Goal: Communication & Community: Answer question/provide support

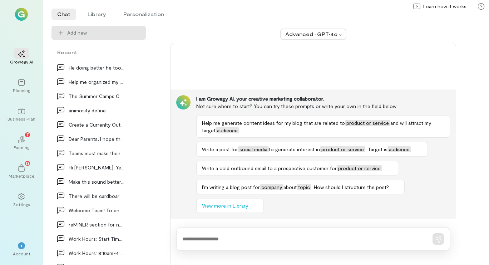
click at [239, 245] on div at bounding box center [313, 239] width 274 height 24
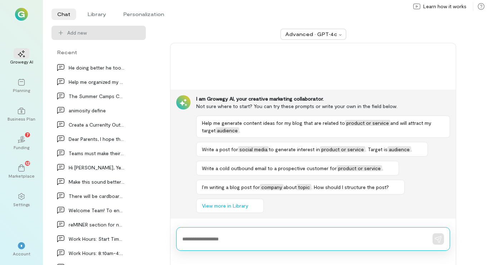
click at [238, 242] on textarea at bounding box center [302, 239] width 241 height 7
paste textarea "**********"
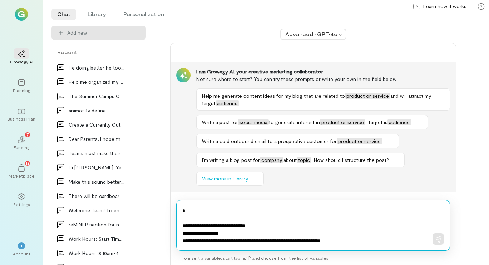
scroll to position [426, 0]
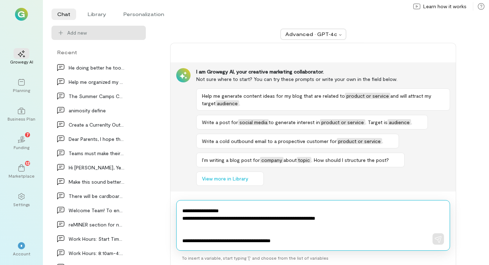
click at [300, 244] on textarea at bounding box center [302, 225] width 241 height 39
click at [296, 242] on textarea at bounding box center [302, 225] width 241 height 39
click at [301, 243] on textarea at bounding box center [302, 225] width 241 height 39
click at [340, 244] on textarea at bounding box center [302, 225] width 241 height 39
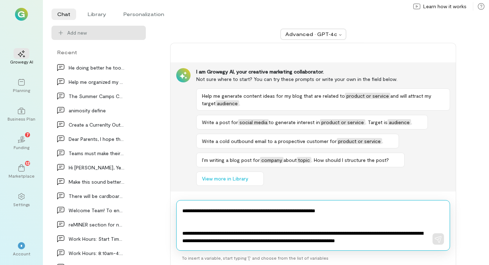
scroll to position [441, 0]
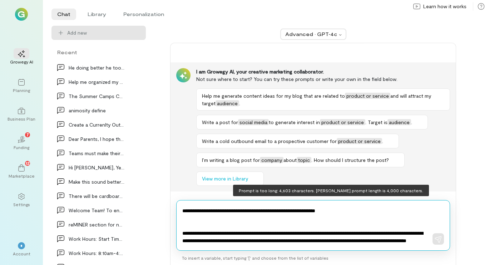
click at [329, 241] on textarea at bounding box center [302, 225] width 241 height 39
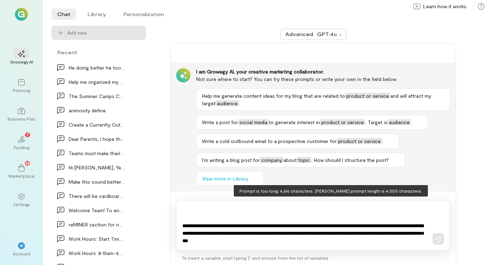
scroll to position [456, 0]
drag, startPoint x: 353, startPoint y: 245, endPoint x: 302, endPoint y: 237, distance: 51.3
click at [302, 237] on div at bounding box center [313, 225] width 274 height 51
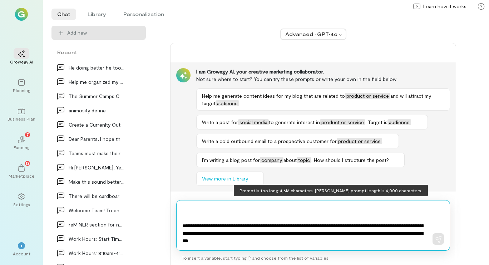
drag, startPoint x: 311, startPoint y: 233, endPoint x: 343, endPoint y: 245, distance: 33.8
click at [343, 245] on div at bounding box center [313, 225] width 274 height 51
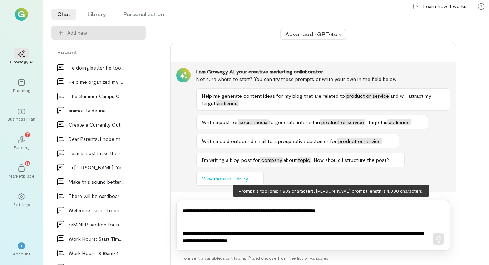
click at [343, 245] on div at bounding box center [313, 225] width 274 height 51
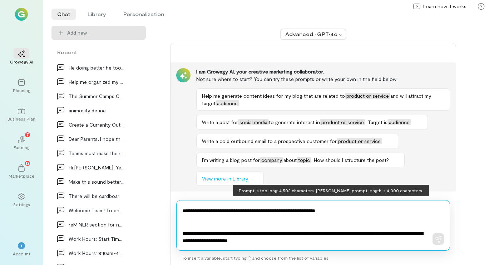
drag, startPoint x: 328, startPoint y: 244, endPoint x: 197, endPoint y: 226, distance: 131.9
click at [197, 226] on textarea at bounding box center [302, 225] width 241 height 39
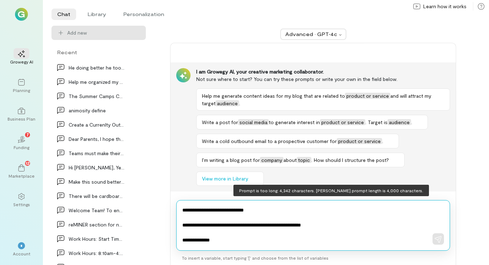
scroll to position [0, 0]
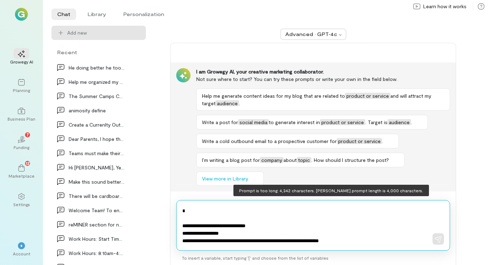
drag, startPoint x: 350, startPoint y: 231, endPoint x: 182, endPoint y: 213, distance: 169.6
click at [182, 213] on div at bounding box center [302, 225] width 241 height 39
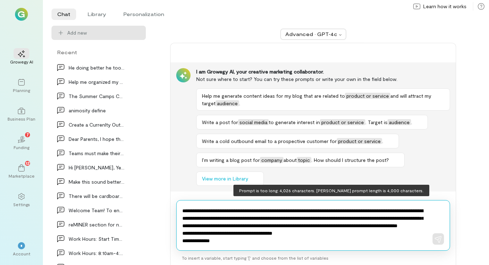
drag, startPoint x: 232, startPoint y: 228, endPoint x: 180, endPoint y: 222, distance: 53.1
click at [180, 222] on div at bounding box center [313, 225] width 274 height 51
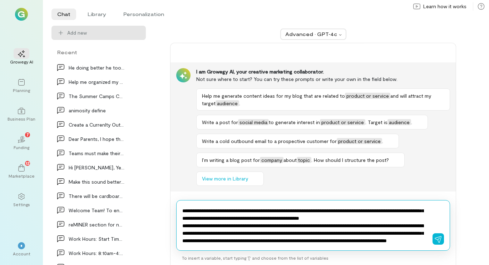
drag, startPoint x: 180, startPoint y: 222, endPoint x: 289, endPoint y: 238, distance: 110.4
click at [289, 238] on textarea at bounding box center [302, 225] width 241 height 39
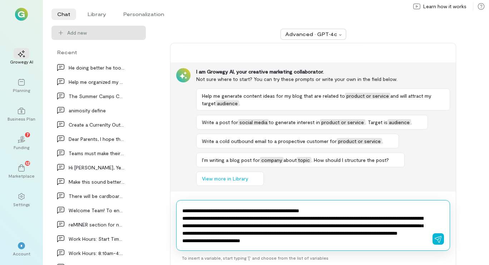
type textarea "**********"
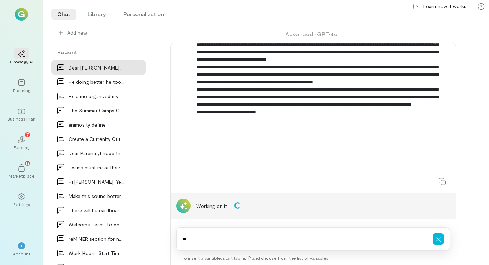
type textarea "*"
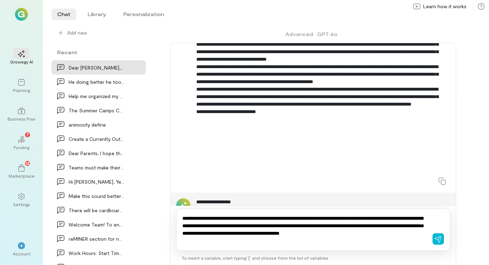
type textarea "**********"
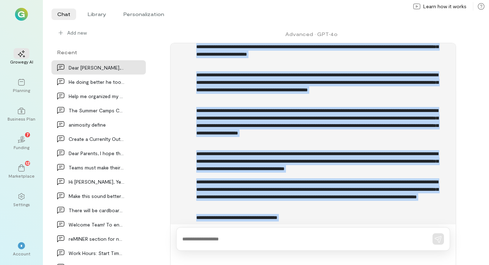
scroll to position [1195, 0]
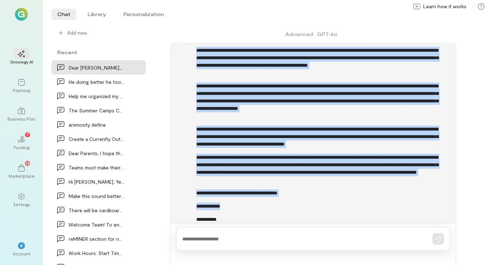
drag, startPoint x: 195, startPoint y: 71, endPoint x: 399, endPoint y: 209, distance: 245.6
click at [360, 184] on p "**********" at bounding box center [320, 169] width 248 height 30
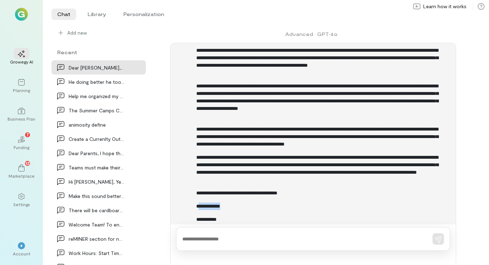
drag, startPoint x: 230, startPoint y: 206, endPoint x: 198, endPoint y: 200, distance: 32.4
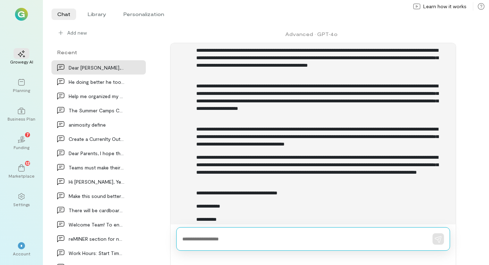
click at [204, 241] on textarea at bounding box center [302, 239] width 241 height 7
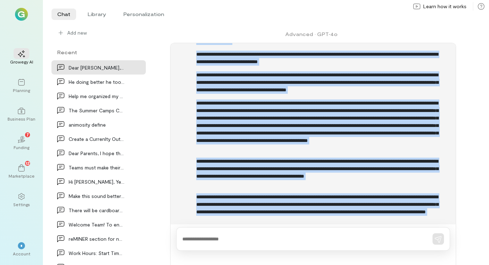
scroll to position [875, 0]
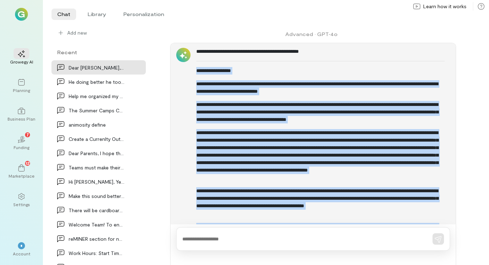
drag, startPoint x: 232, startPoint y: 207, endPoint x: 192, endPoint y: 71, distance: 142.2
copy div "**********"
